Goal: Transaction & Acquisition: Purchase product/service

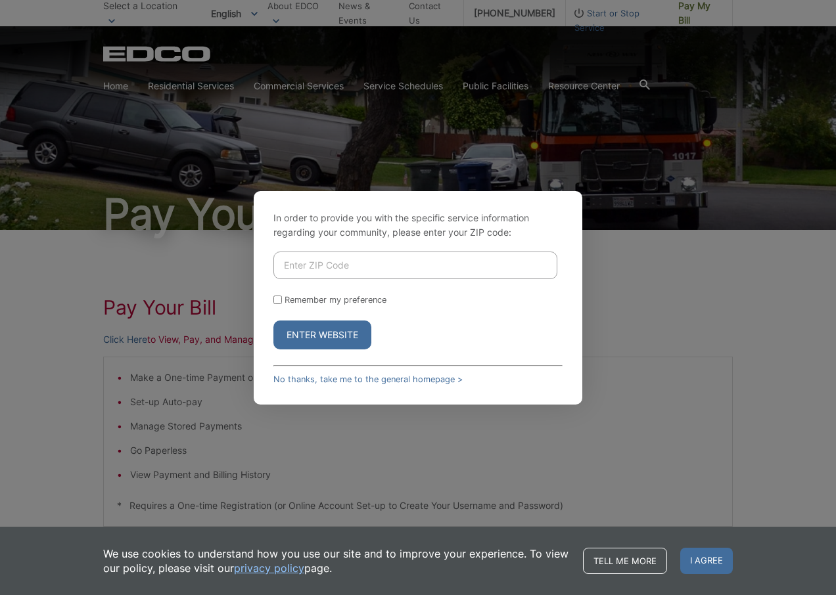
click at [336, 271] on input "Enter ZIP Code" at bounding box center [415, 266] width 284 height 28
type input "92020"
click at [322, 337] on button "Enter Website" at bounding box center [322, 335] width 98 height 29
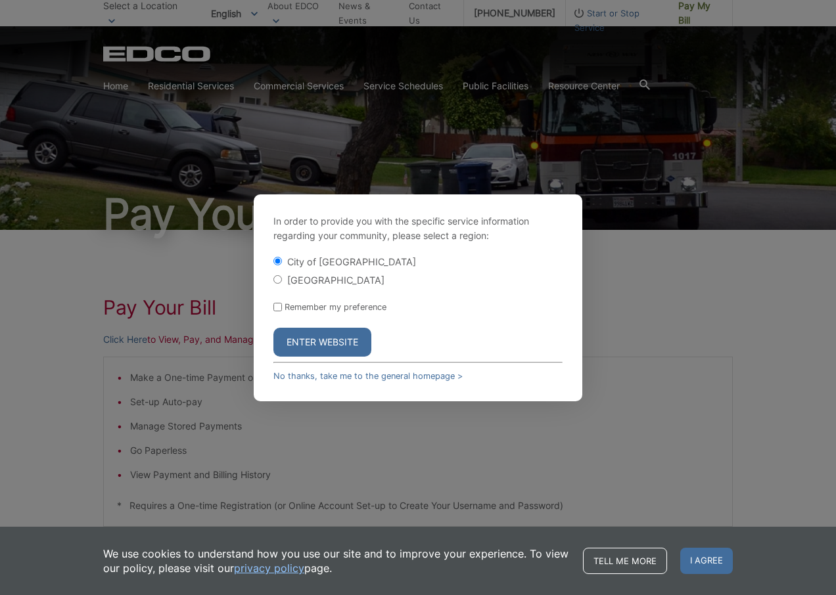
click at [322, 337] on button "Enter Website" at bounding box center [322, 342] width 98 height 29
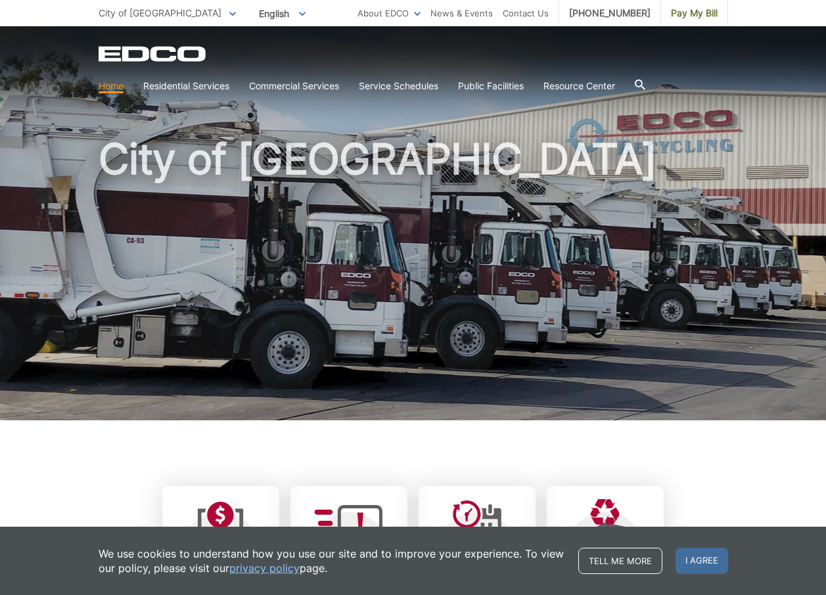
drag, startPoint x: 692, startPoint y: 564, endPoint x: 681, endPoint y: 517, distance: 48.8
click at [692, 564] on span "I agree" at bounding box center [701, 561] width 53 height 26
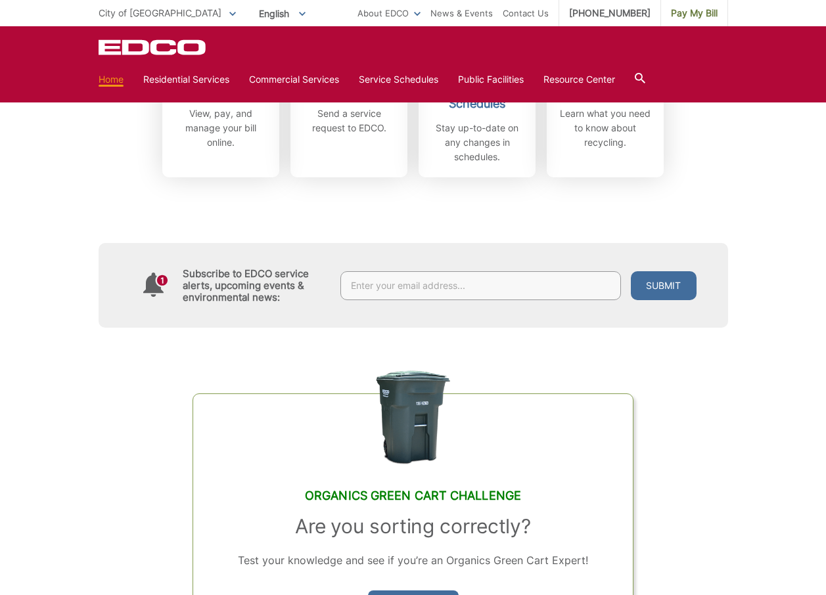
scroll to position [263, 0]
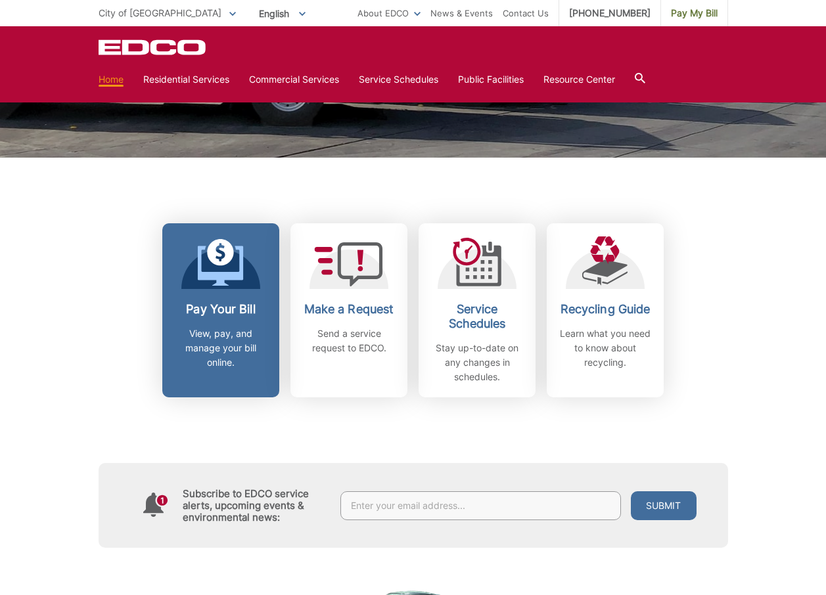
click at [229, 305] on h2 "Pay Your Bill" at bounding box center [220, 309] width 97 height 14
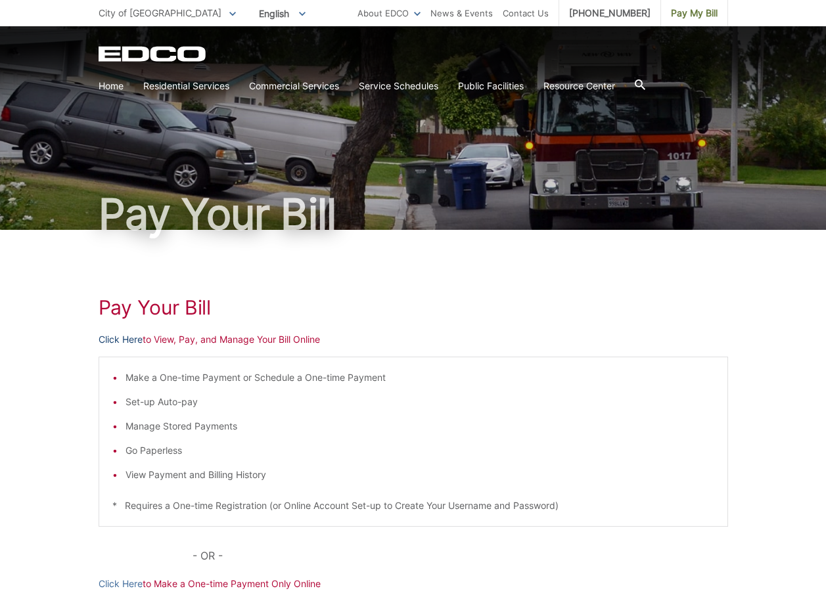
click at [115, 342] on link "Click Here" at bounding box center [121, 339] width 44 height 14
